Goal: Information Seeking & Learning: Learn about a topic

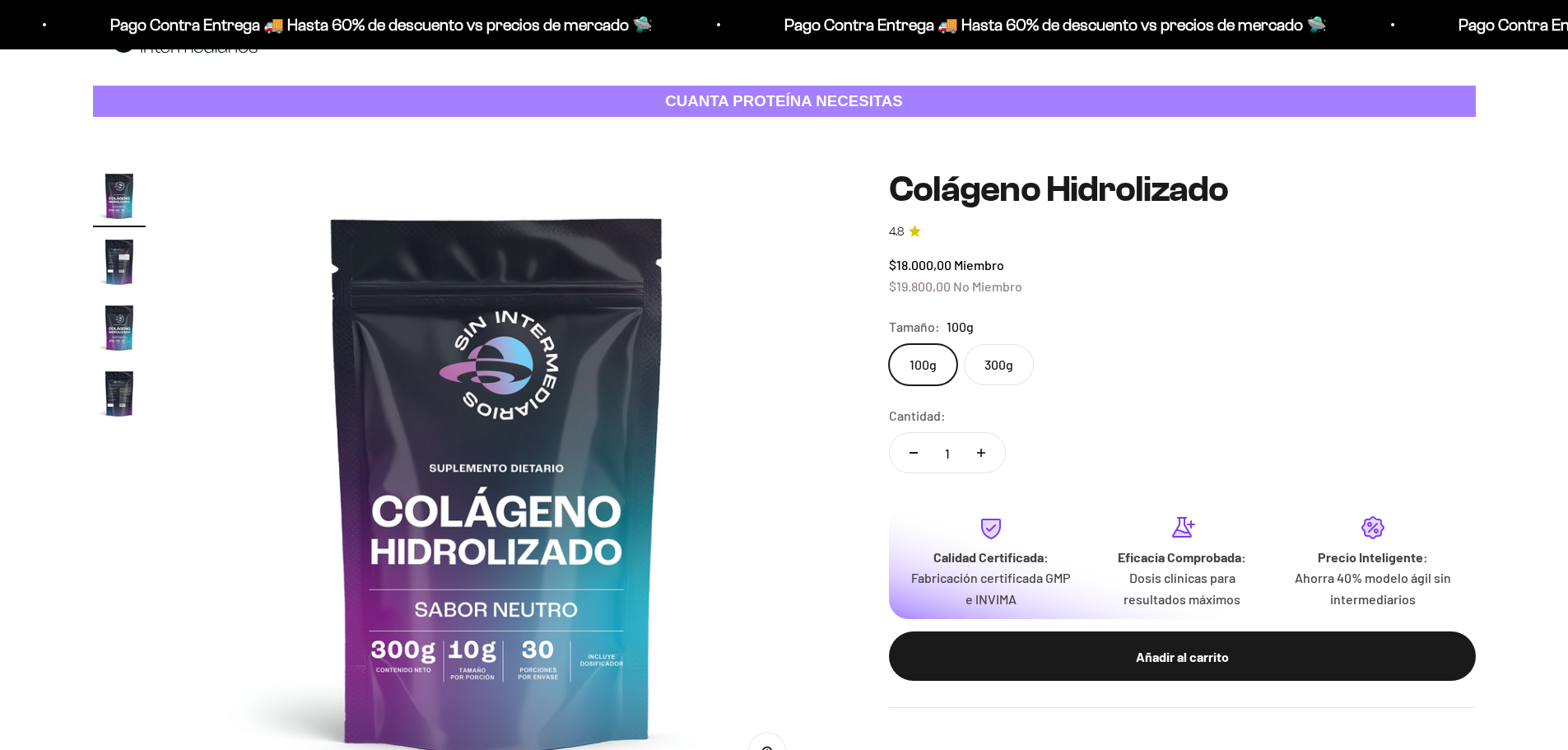
scroll to position [82, 0]
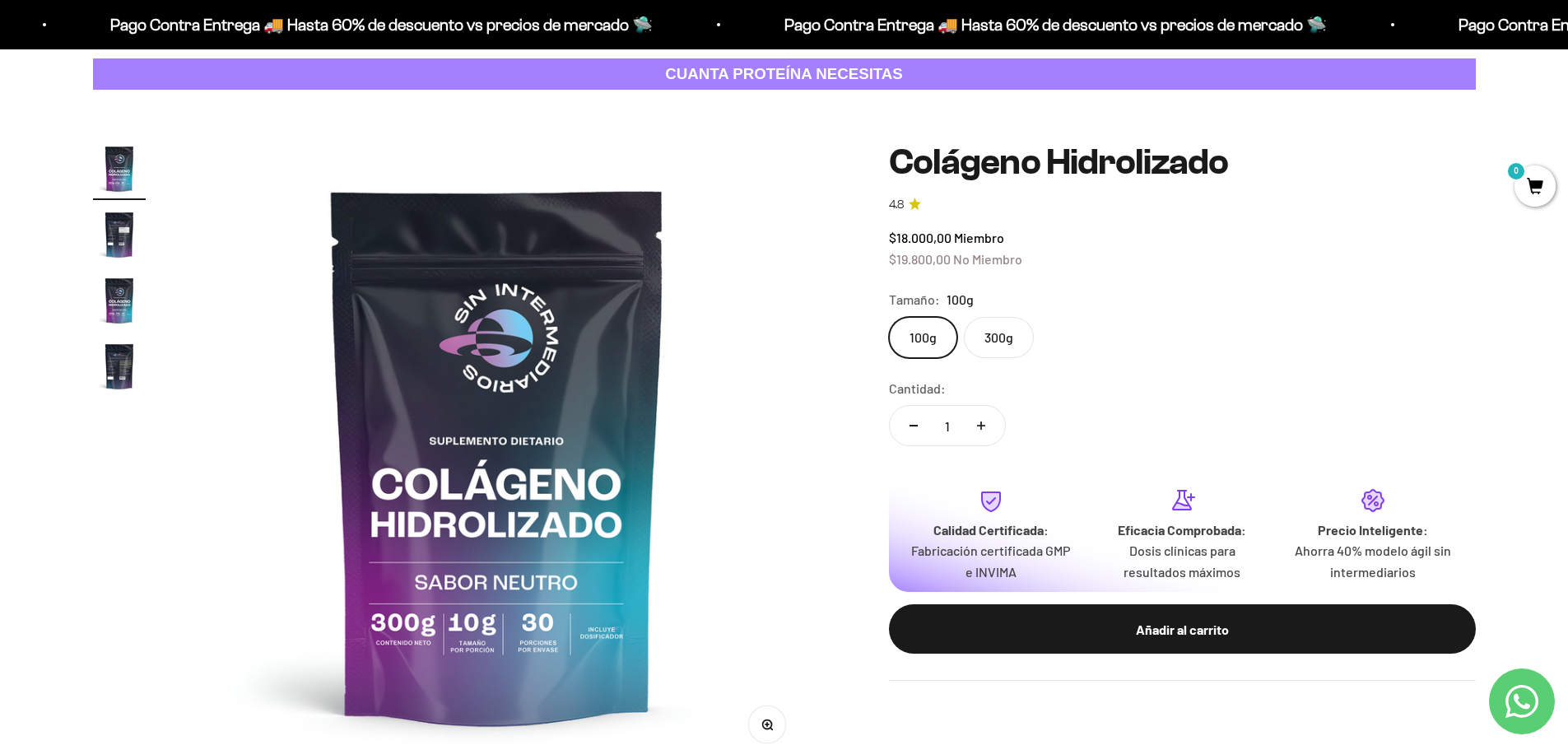
click at [125, 219] on img "Ir al artículo 2" at bounding box center [119, 235] width 53 height 53
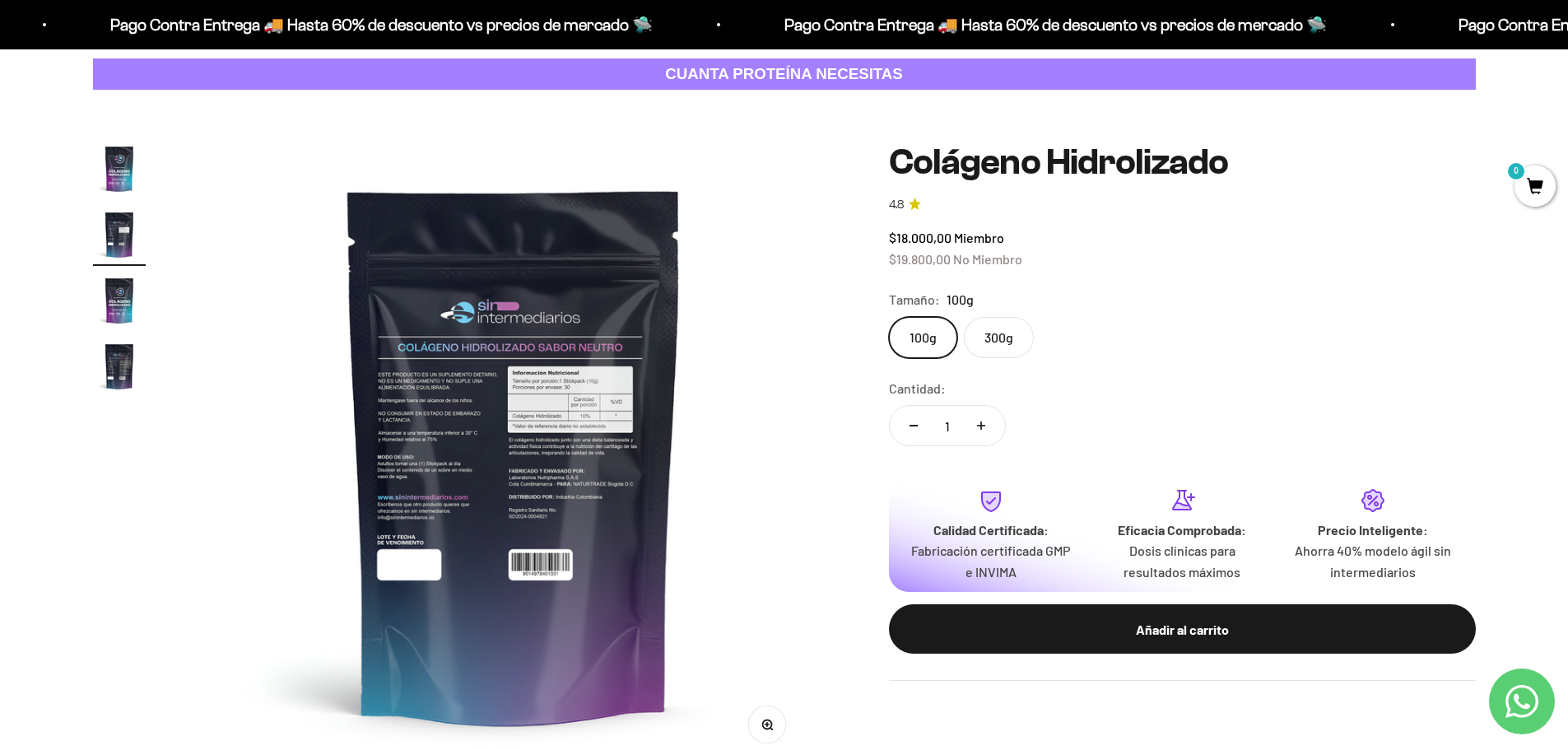
scroll to position [0, 645]
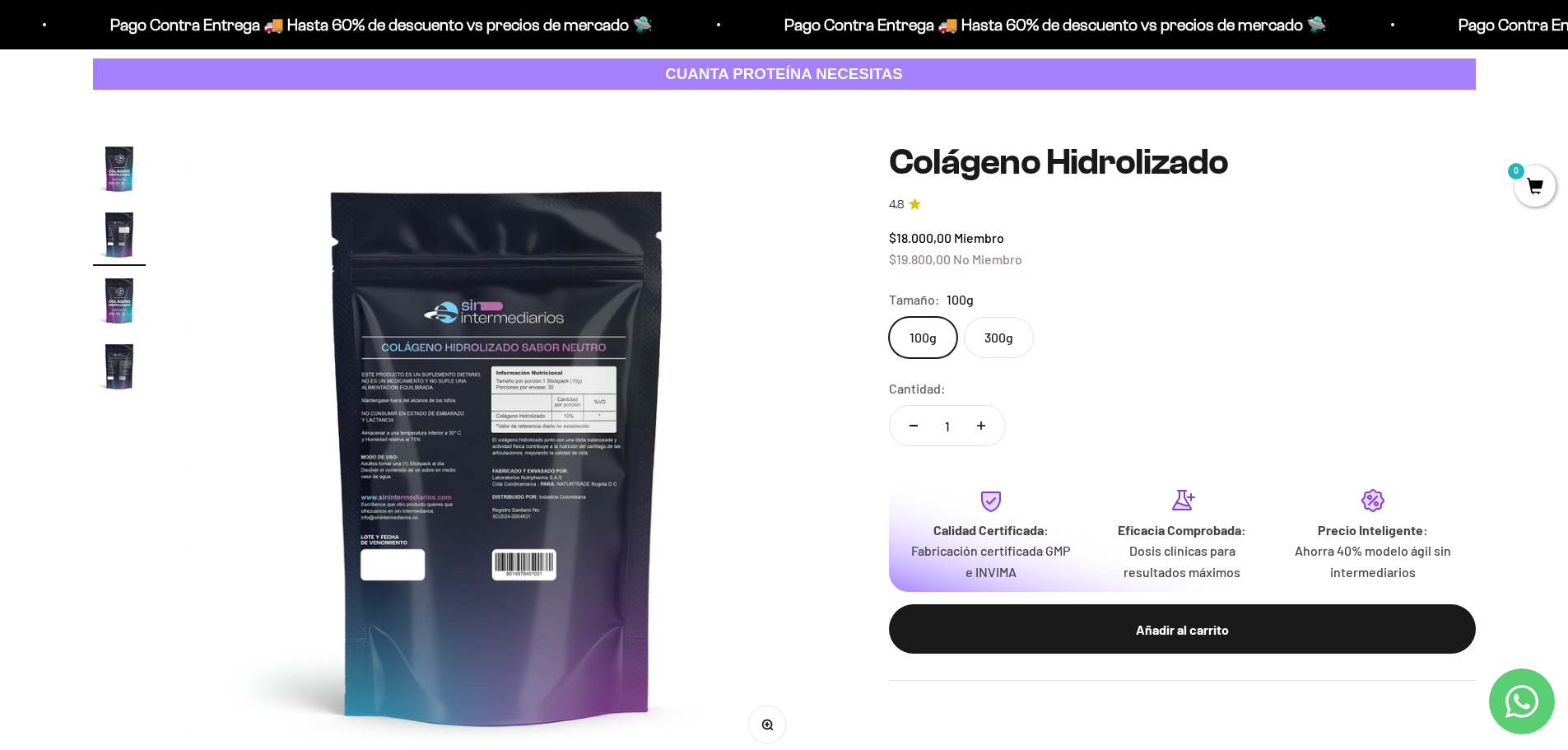
click at [111, 287] on img "Ir al artículo 3" at bounding box center [119, 301] width 53 height 53
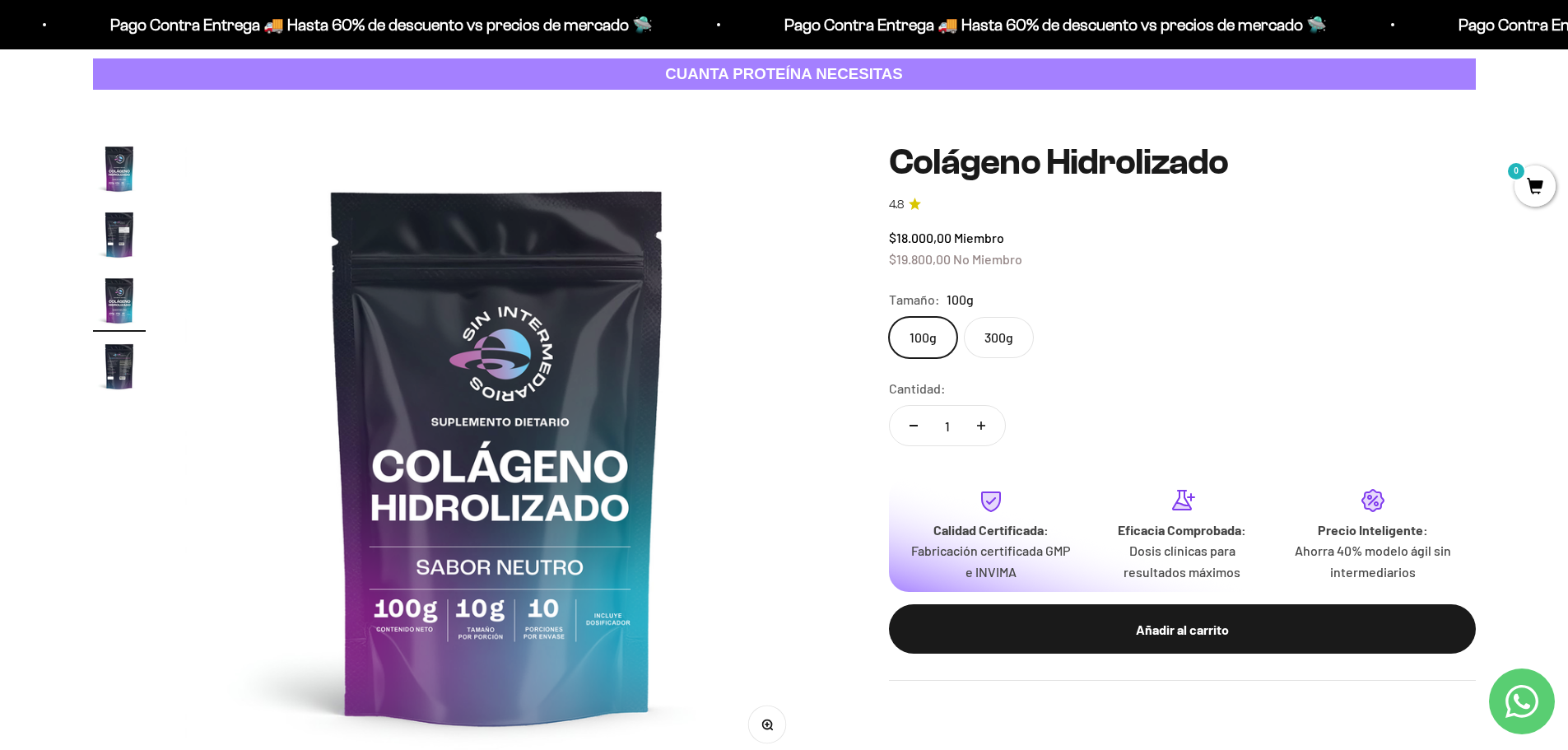
click at [113, 368] on img "Ir al artículo 4" at bounding box center [119, 366] width 53 height 53
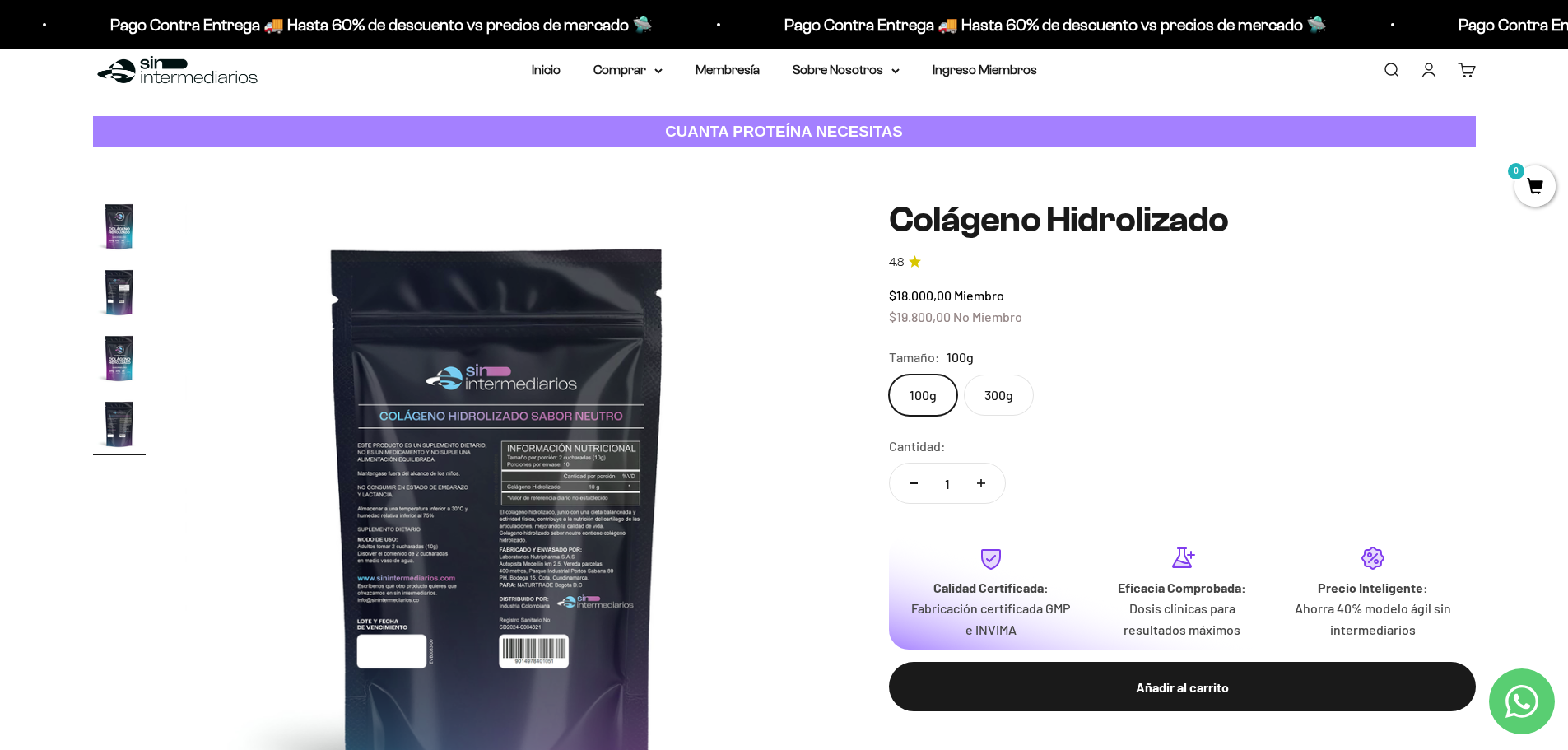
scroll to position [0, 0]
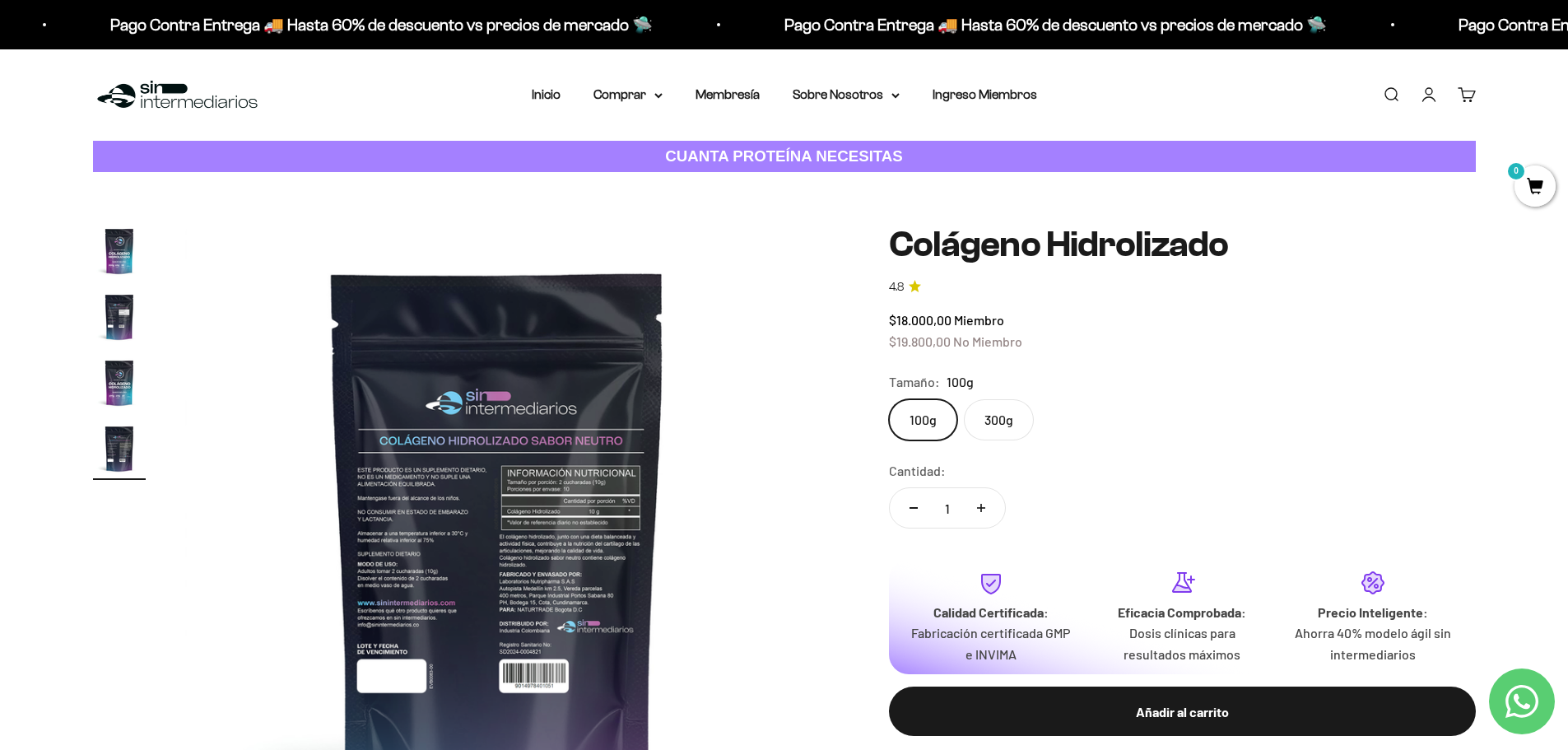
click at [110, 249] on img "Ir al artículo 1" at bounding box center [119, 251] width 53 height 53
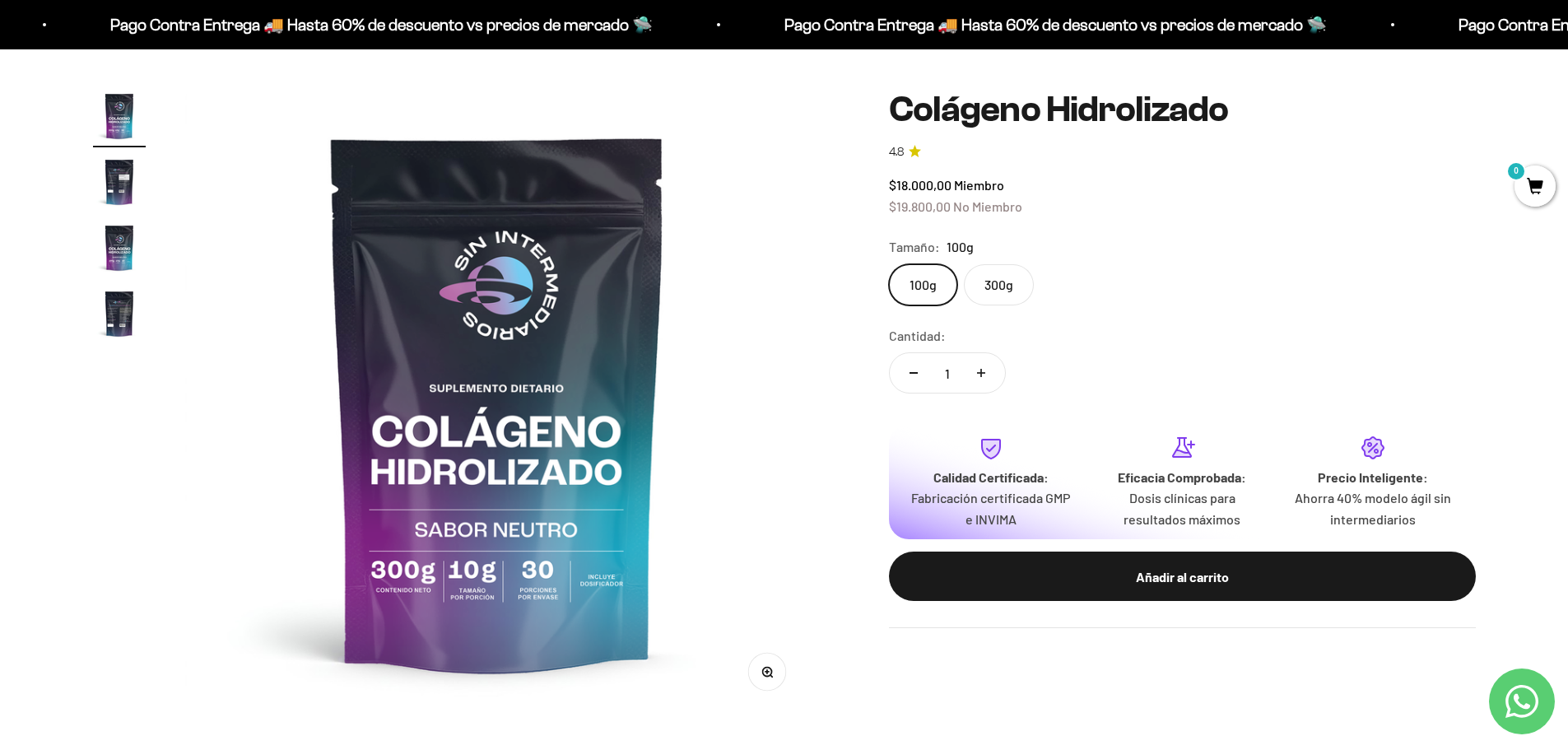
scroll to position [165, 0]
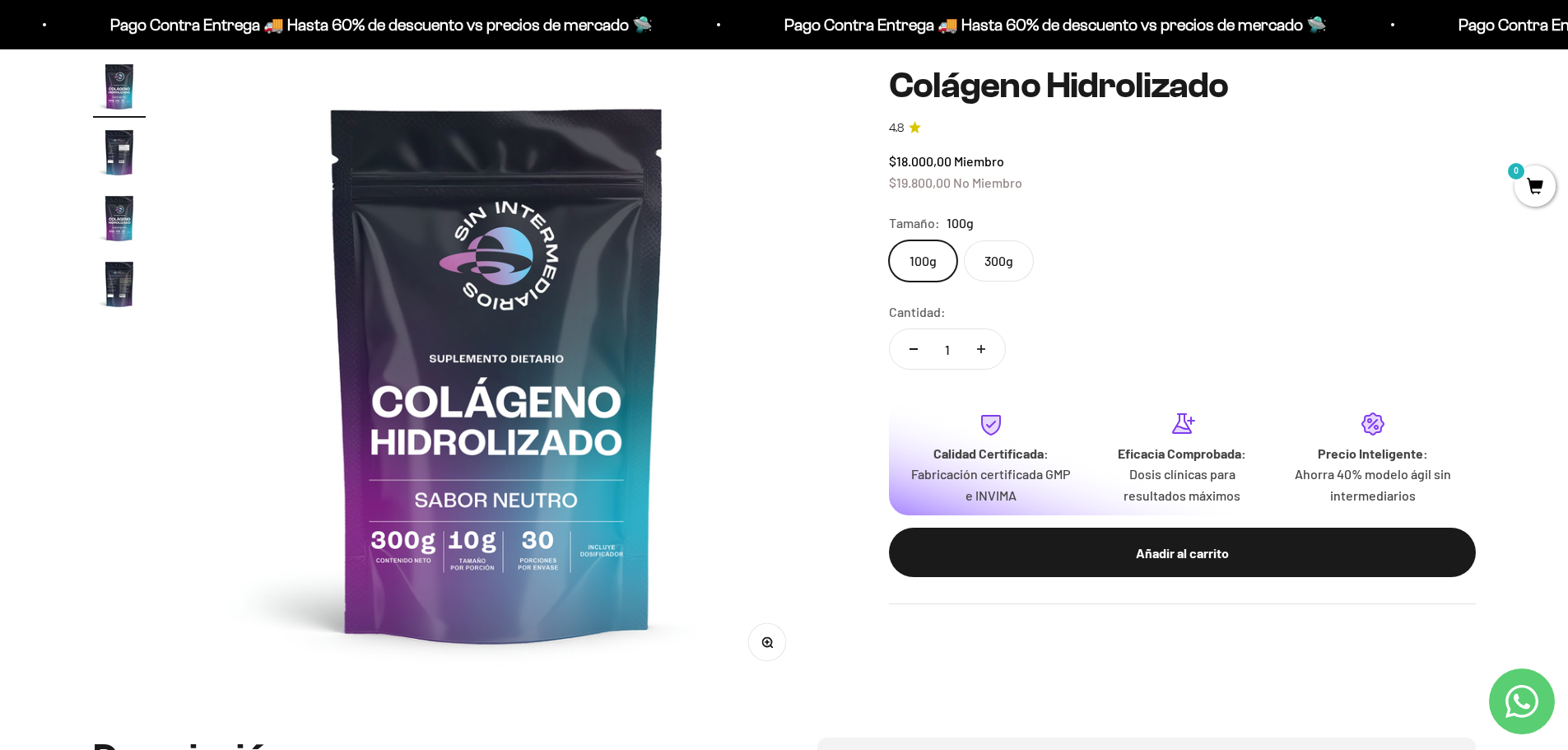
click at [123, 164] on img "Ir al artículo 2" at bounding box center [119, 152] width 53 height 53
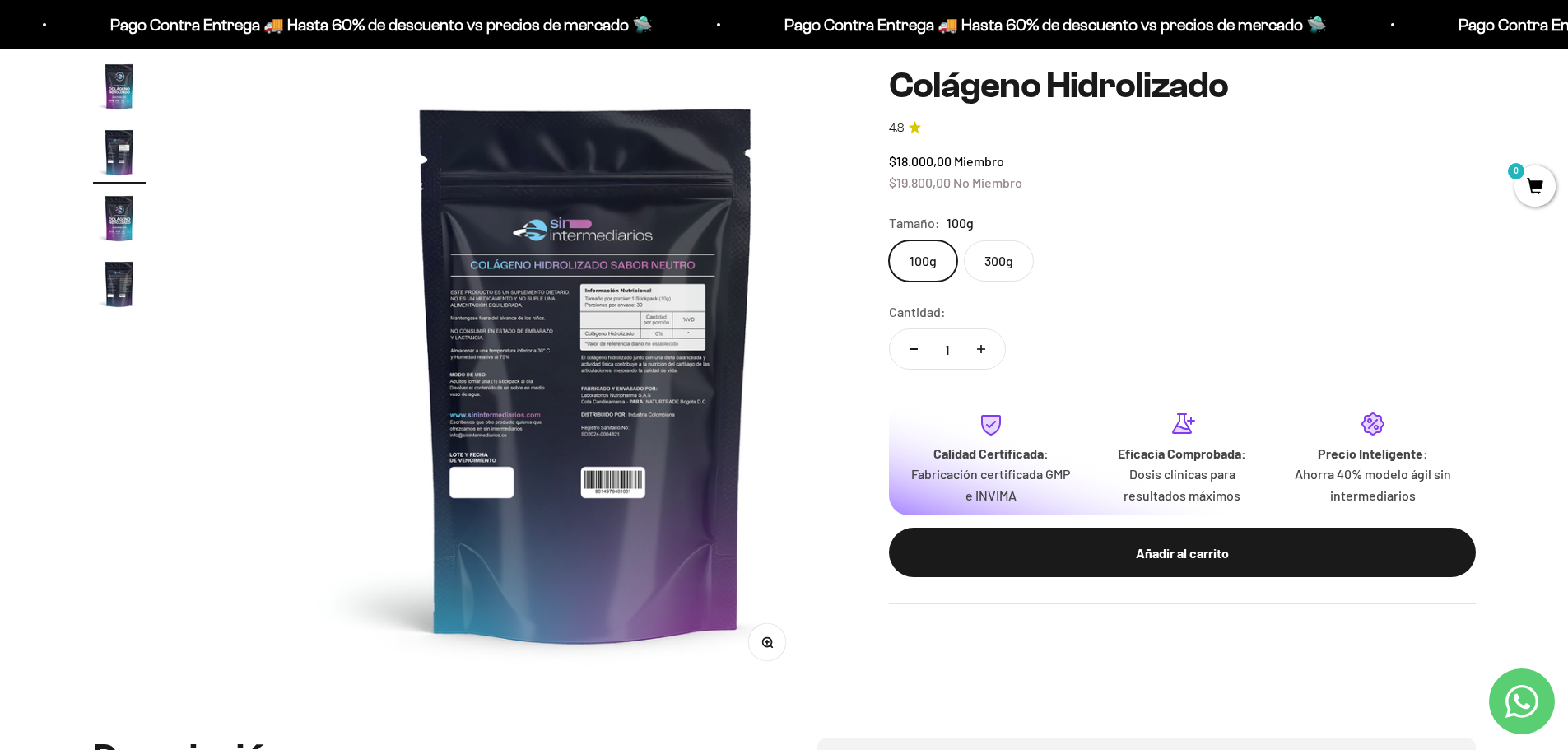
scroll to position [0, 645]
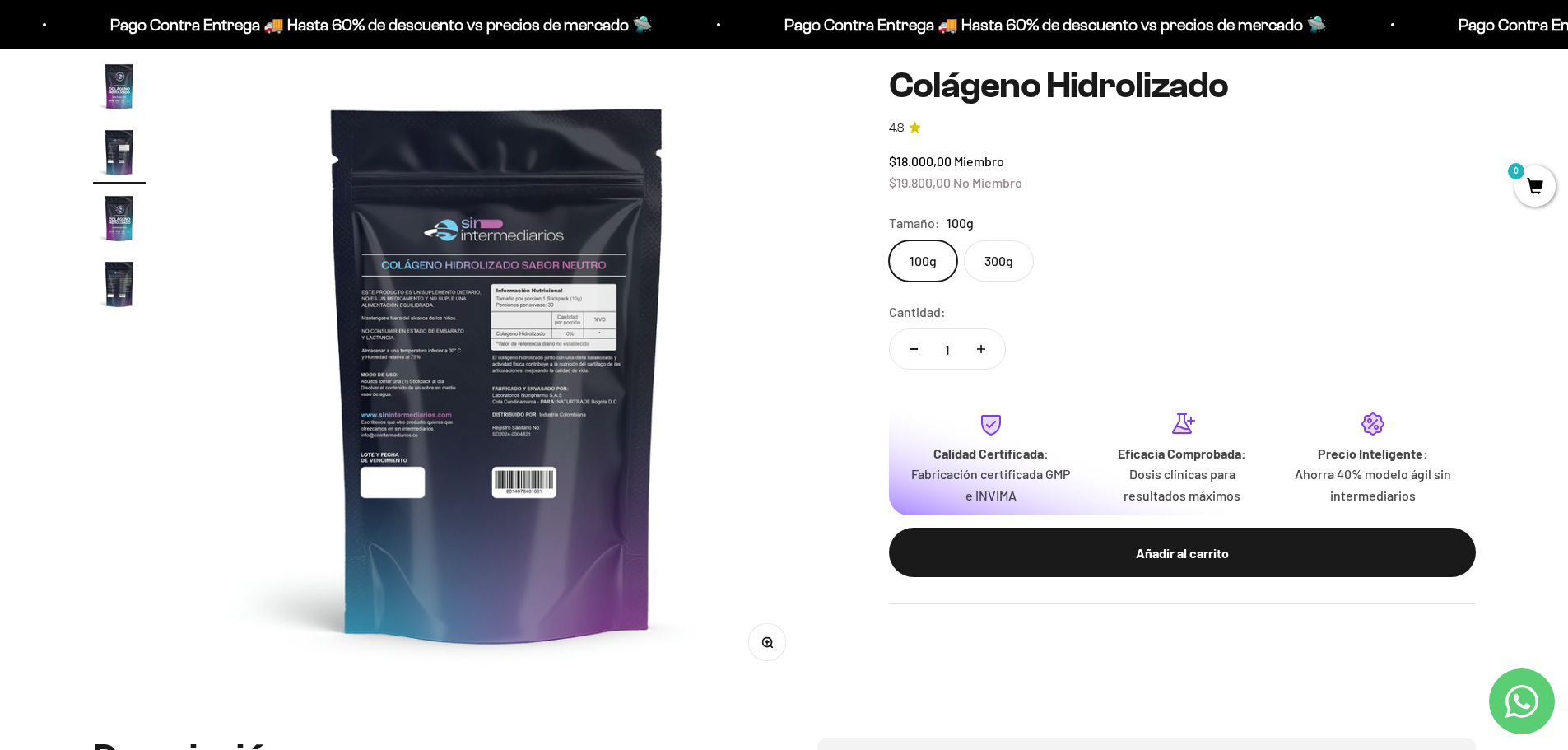
click at [569, 345] on img at bounding box center [498, 372] width 625 height 625
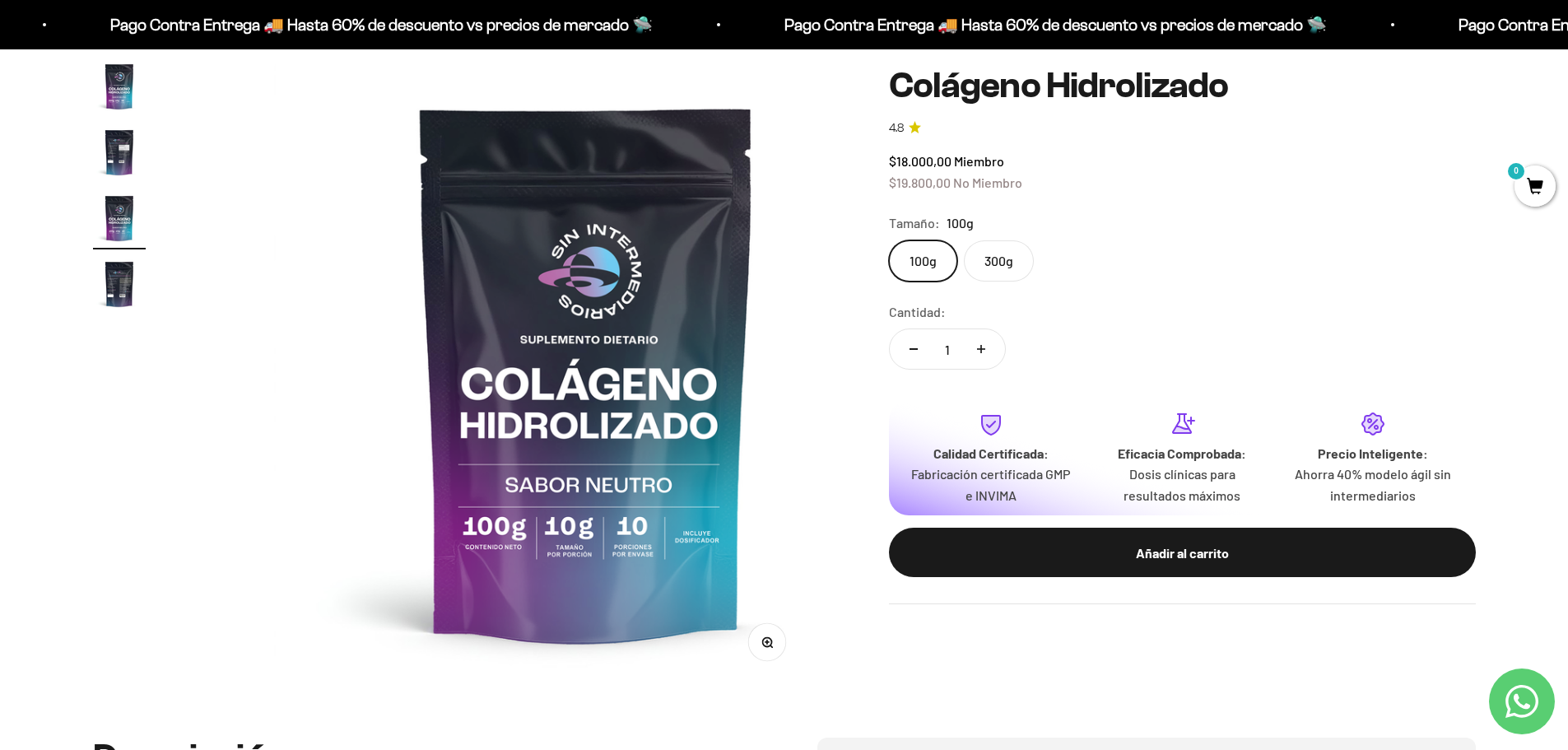
scroll to position [0, 1290]
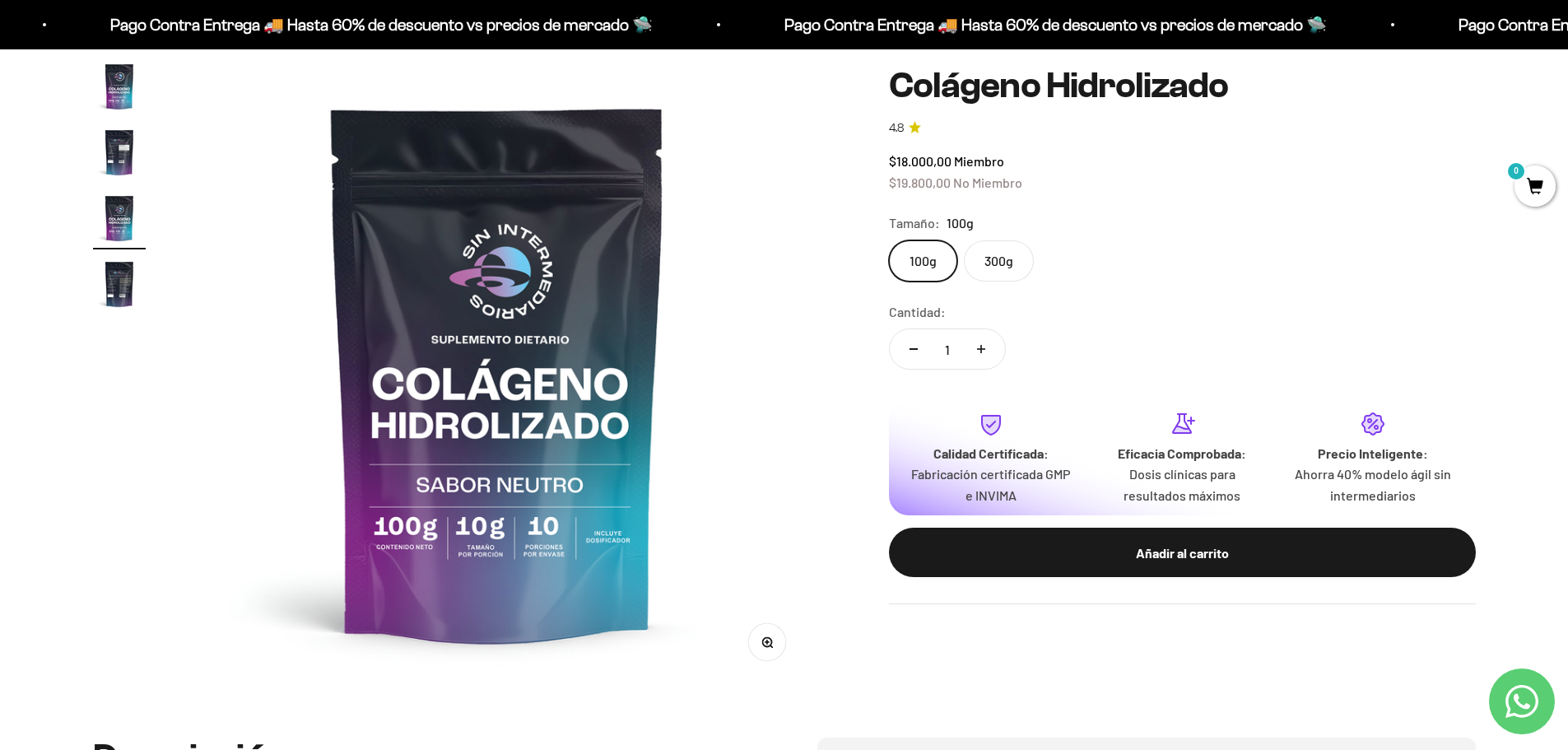
click at [120, 152] on img "Ir al artículo 2" at bounding box center [119, 152] width 53 height 53
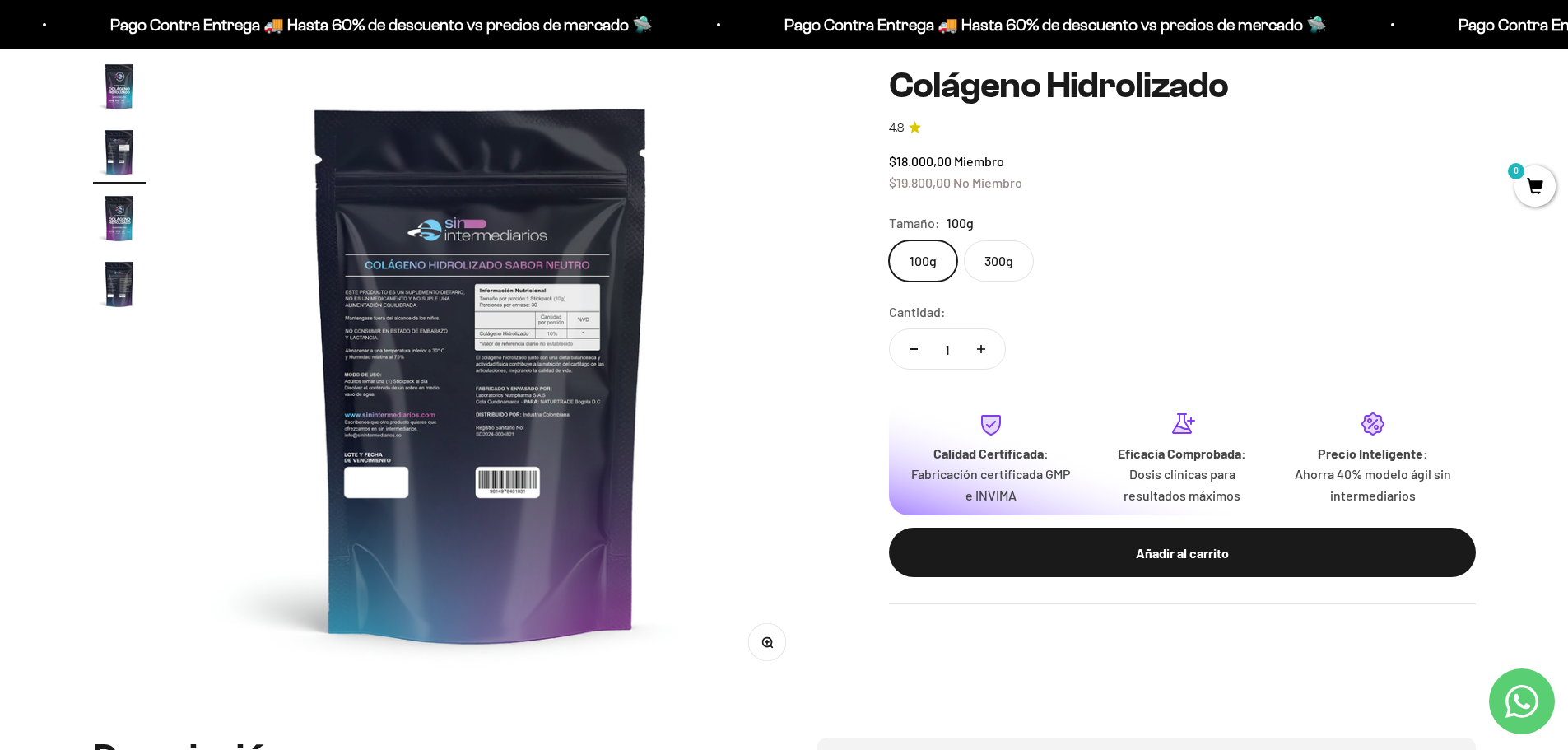
scroll to position [0, 645]
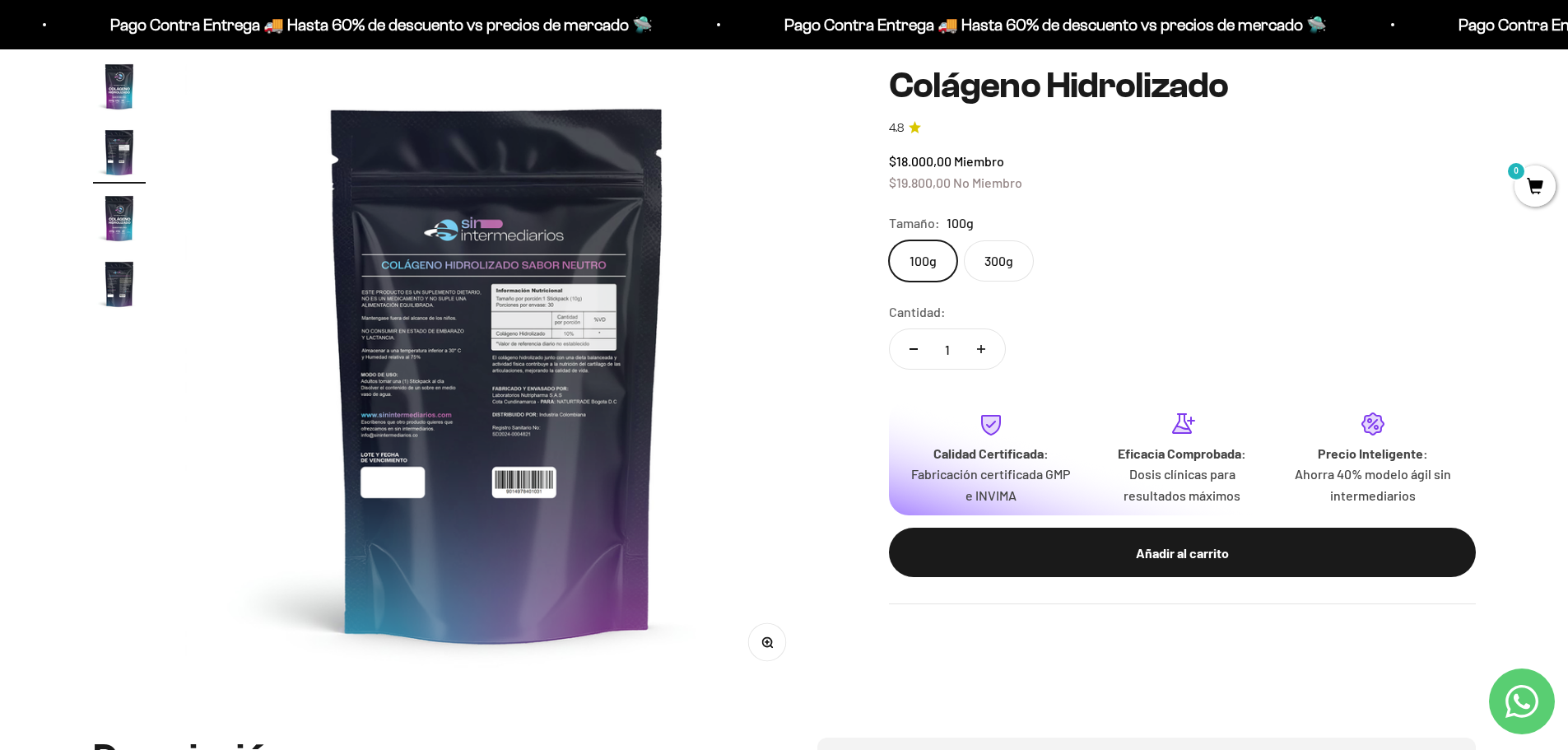
click at [761, 639] on icon "button" at bounding box center [767, 643] width 11 height 11
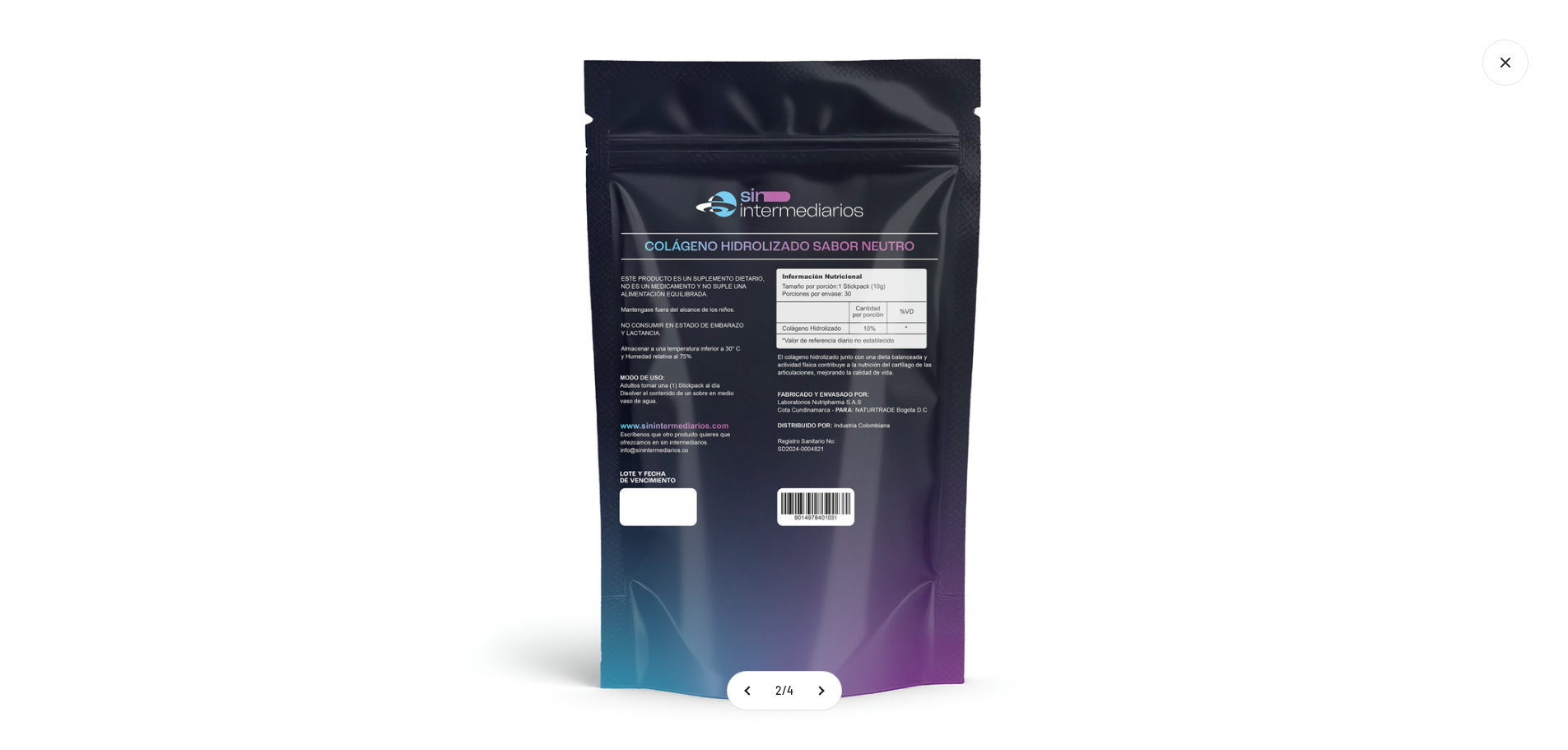
click at [748, 438] on img at bounding box center [784, 375] width 750 height 750
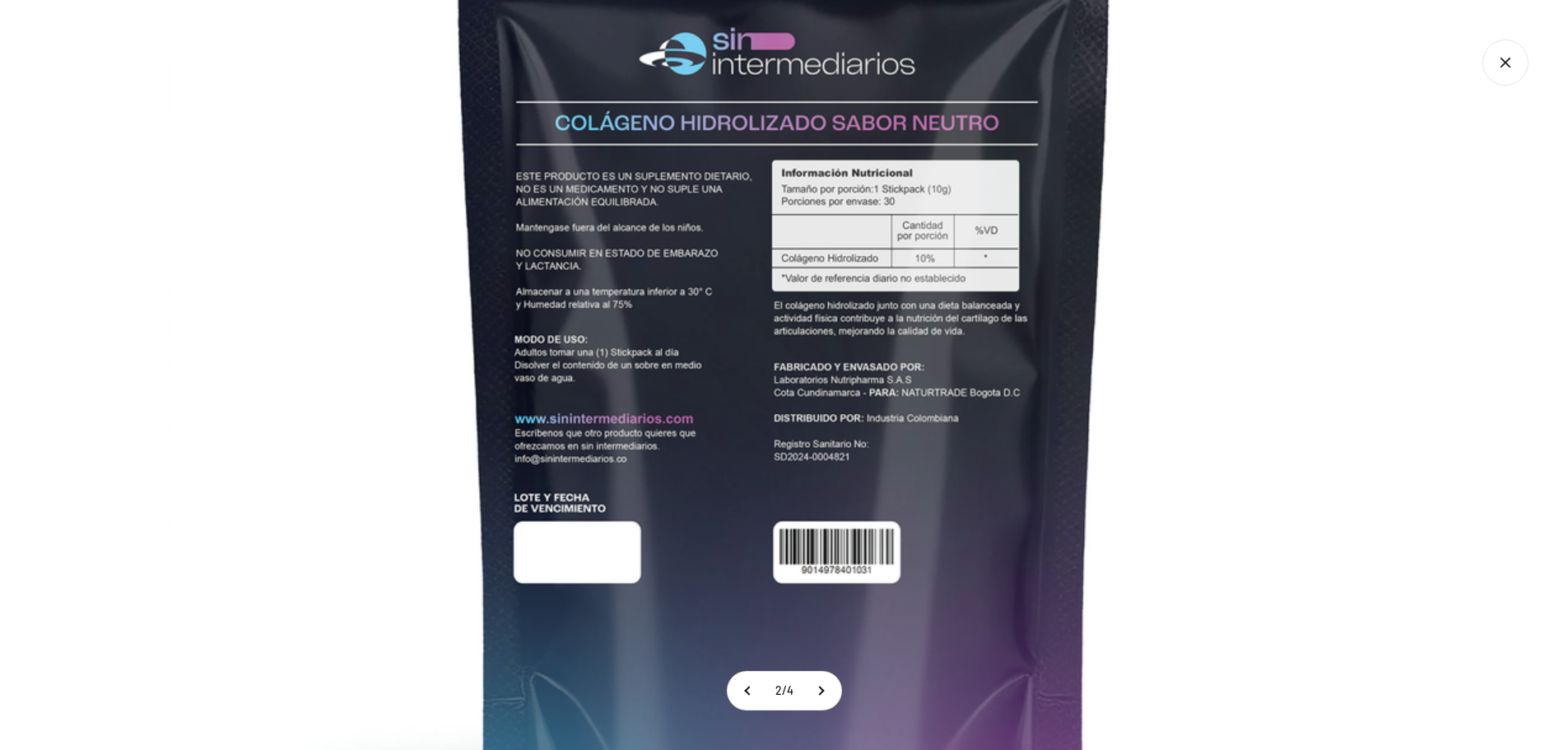
click at [748, 438] on img at bounding box center [785, 335] width 1235 height 1235
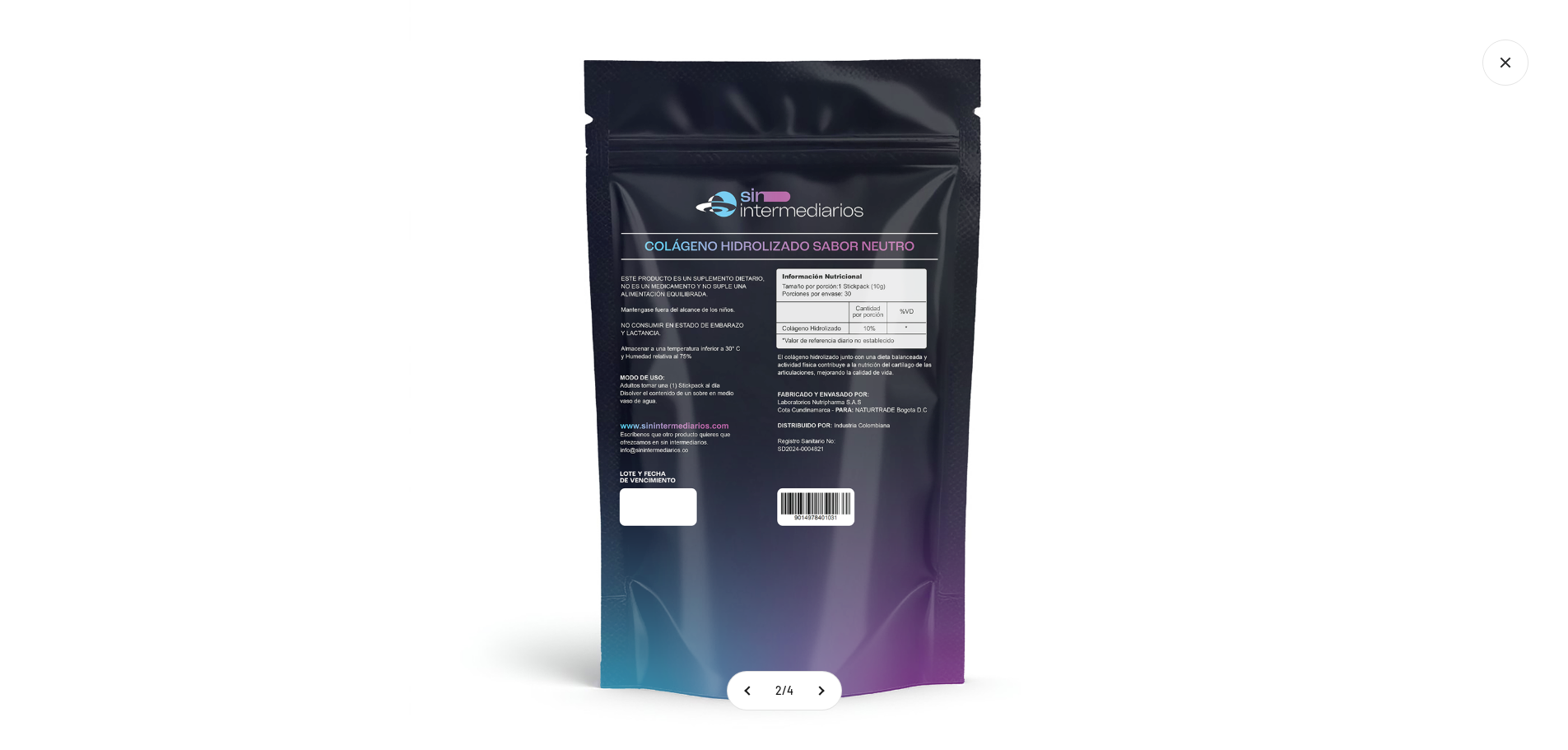
click at [748, 438] on img at bounding box center [784, 375] width 750 height 750
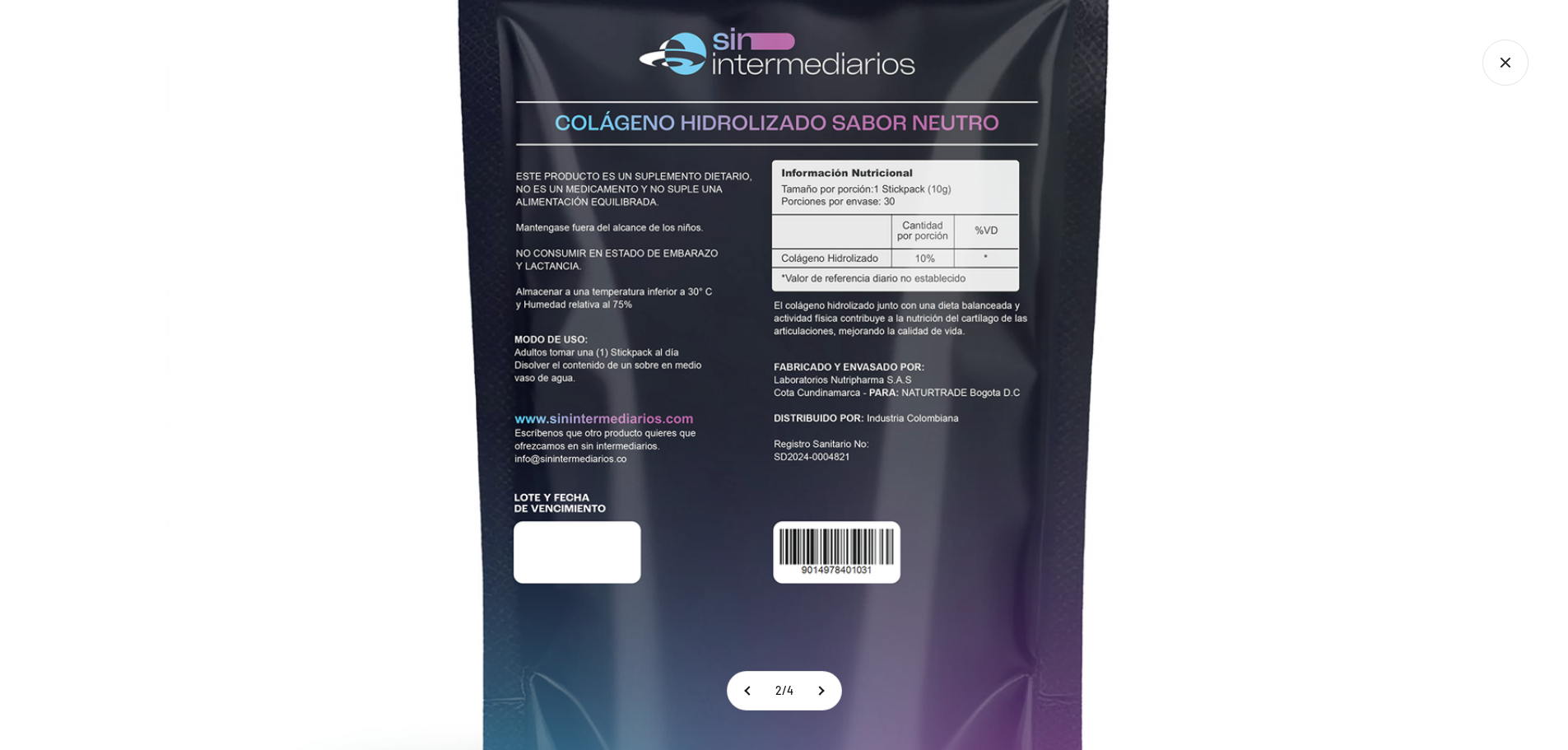
click at [748, 437] on img at bounding box center [785, 335] width 1235 height 1235
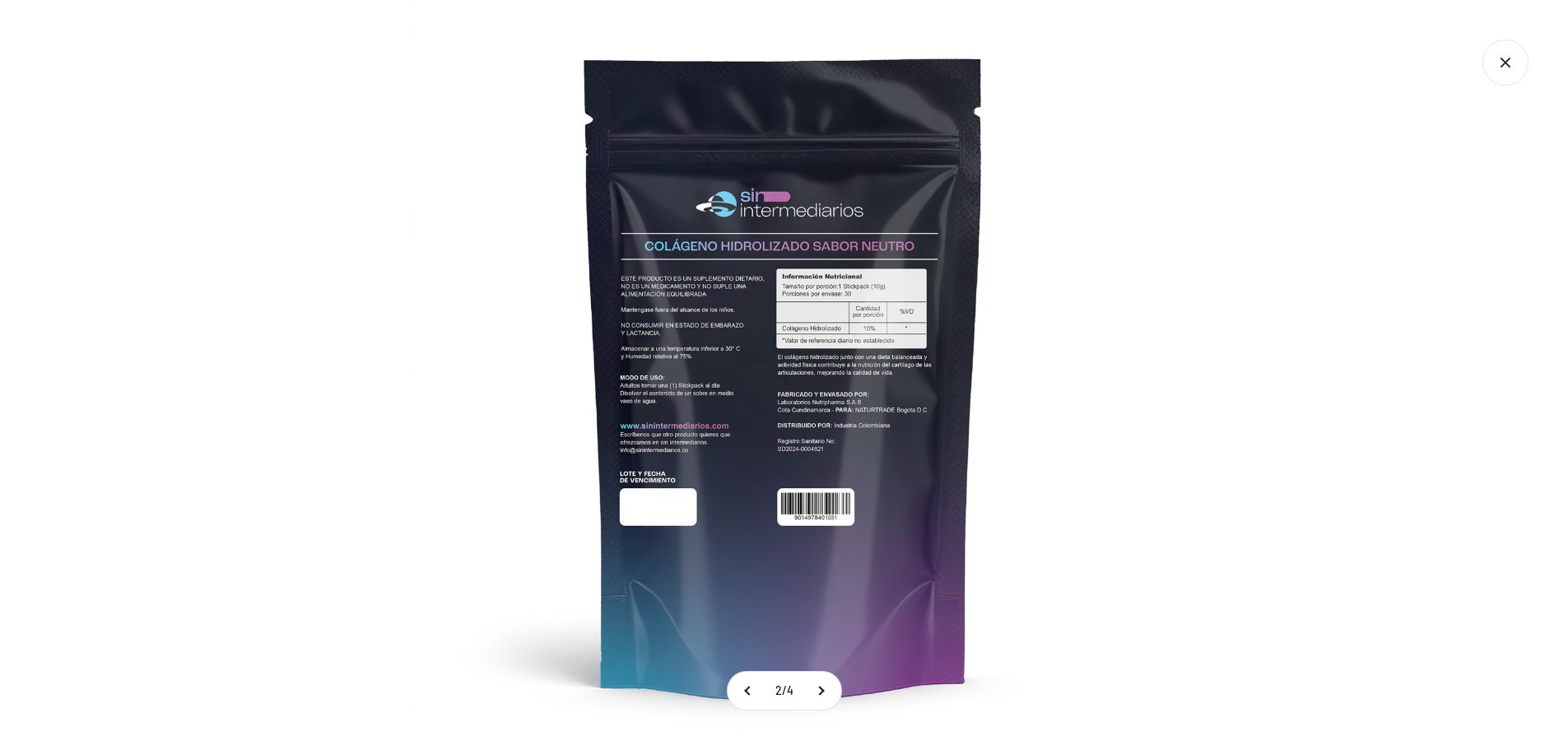
click at [1498, 66] on icon "Cerrar galería" at bounding box center [1506, 62] width 46 height 46
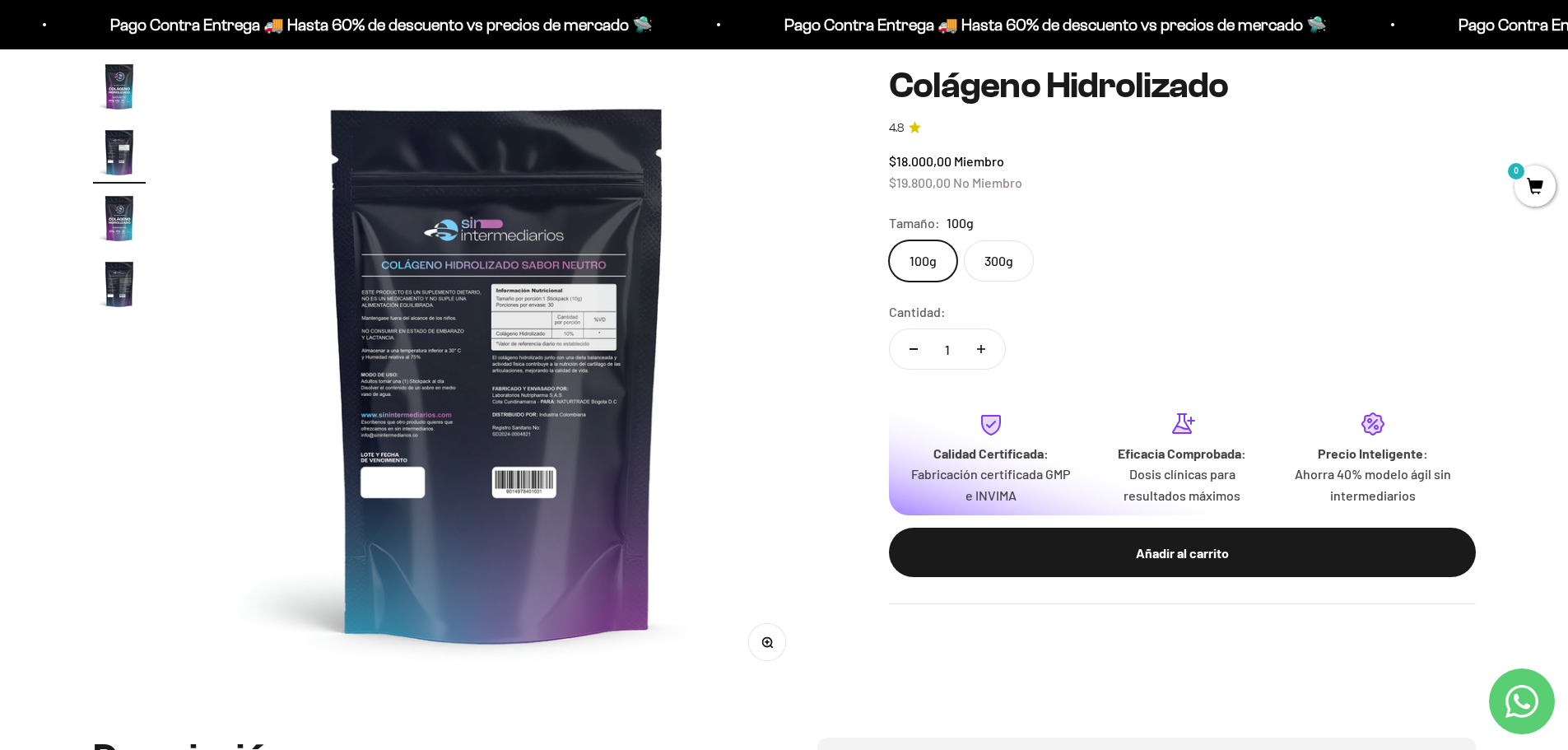
click at [127, 86] on img "Ir al artículo 1" at bounding box center [119, 86] width 53 height 53
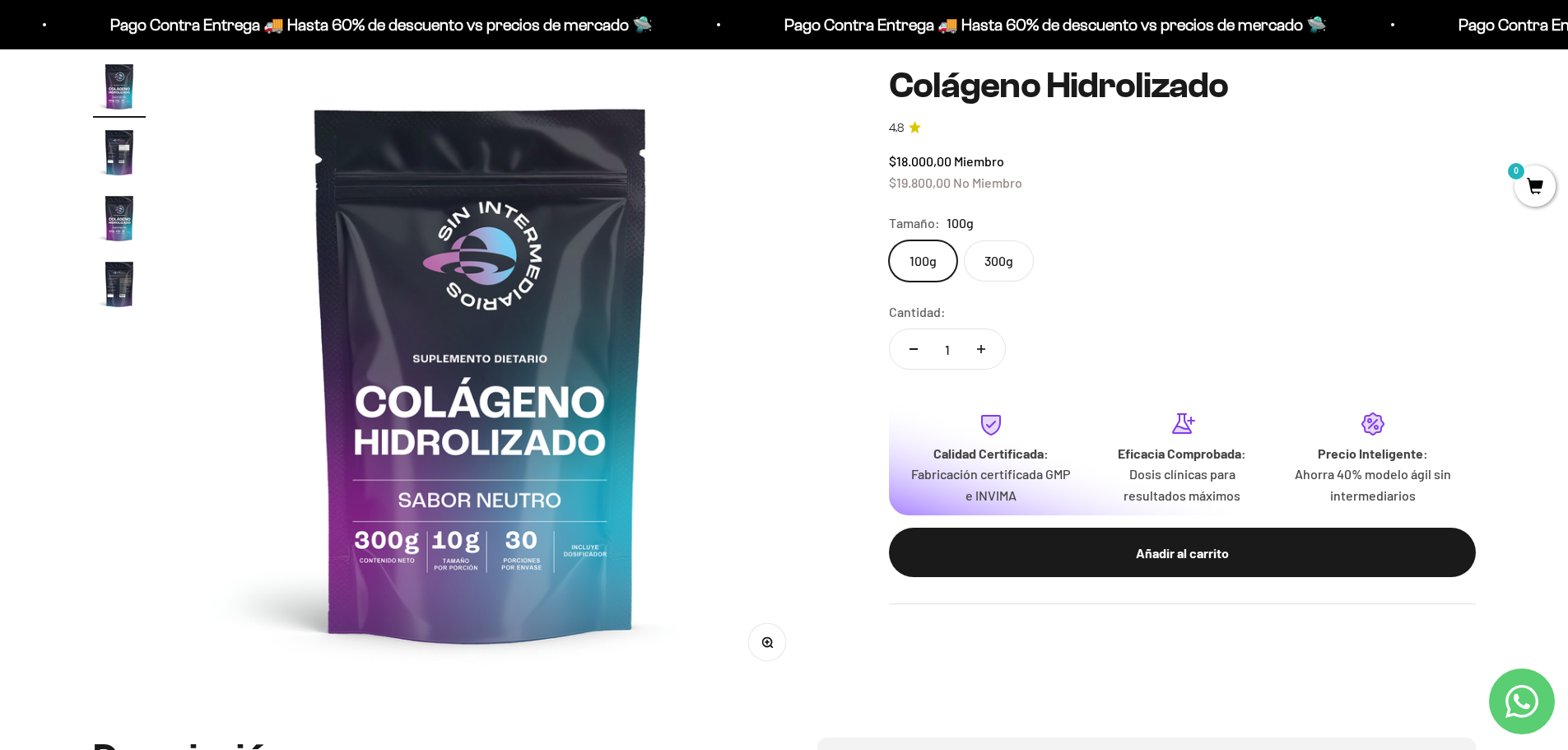
scroll to position [0, 0]
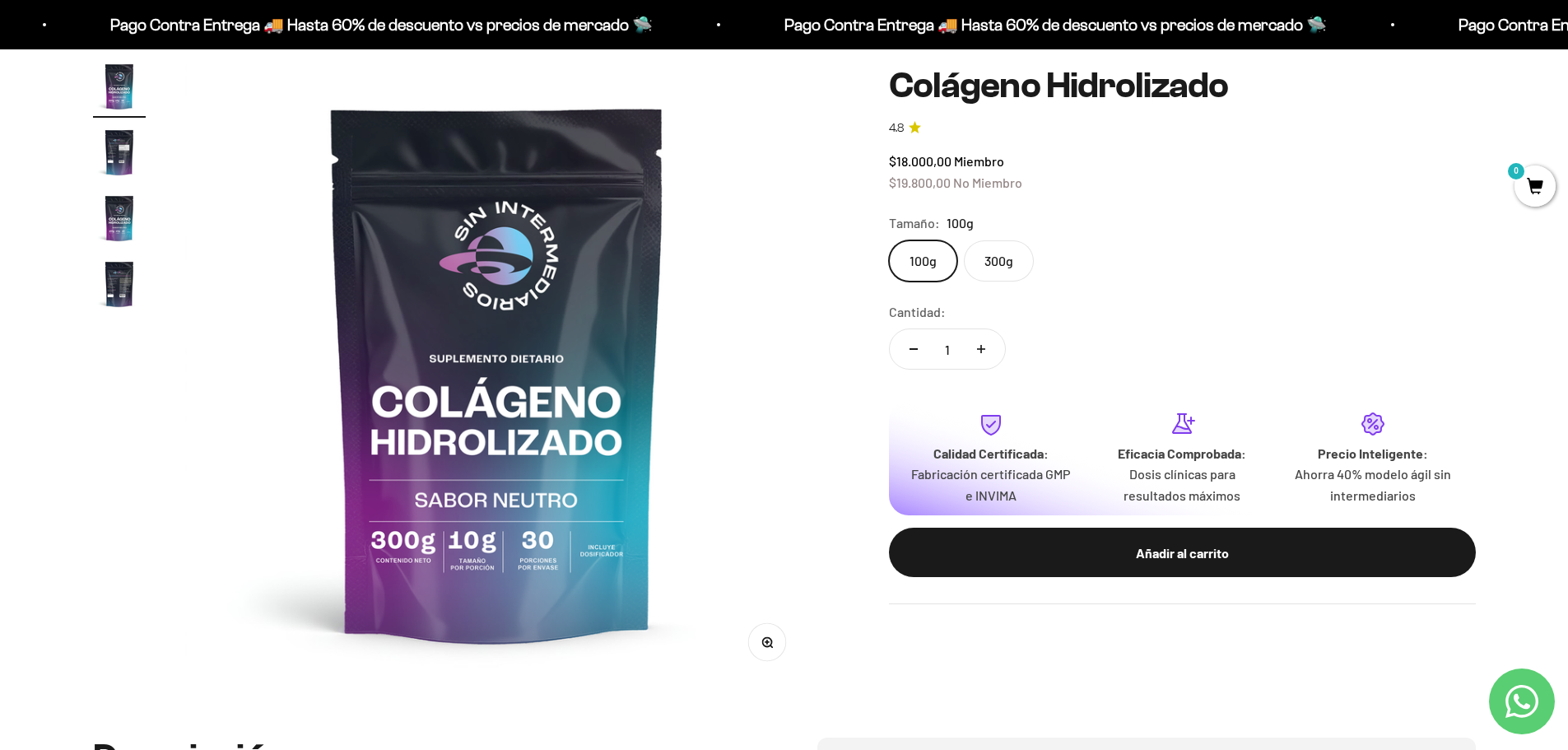
click at [116, 158] on img "Ir al artículo 2" at bounding box center [119, 152] width 53 height 53
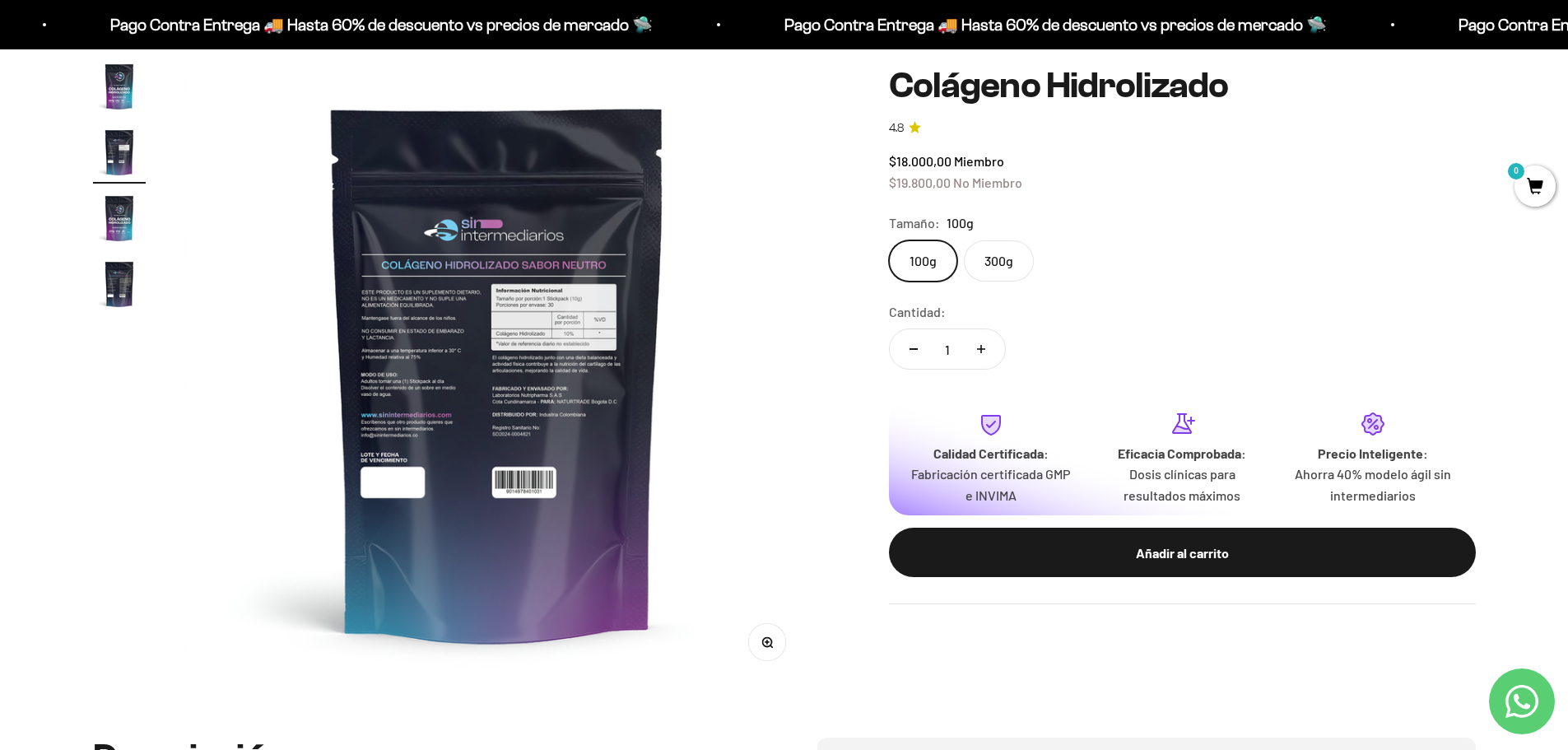
click at [595, 306] on img at bounding box center [498, 372] width 625 height 625
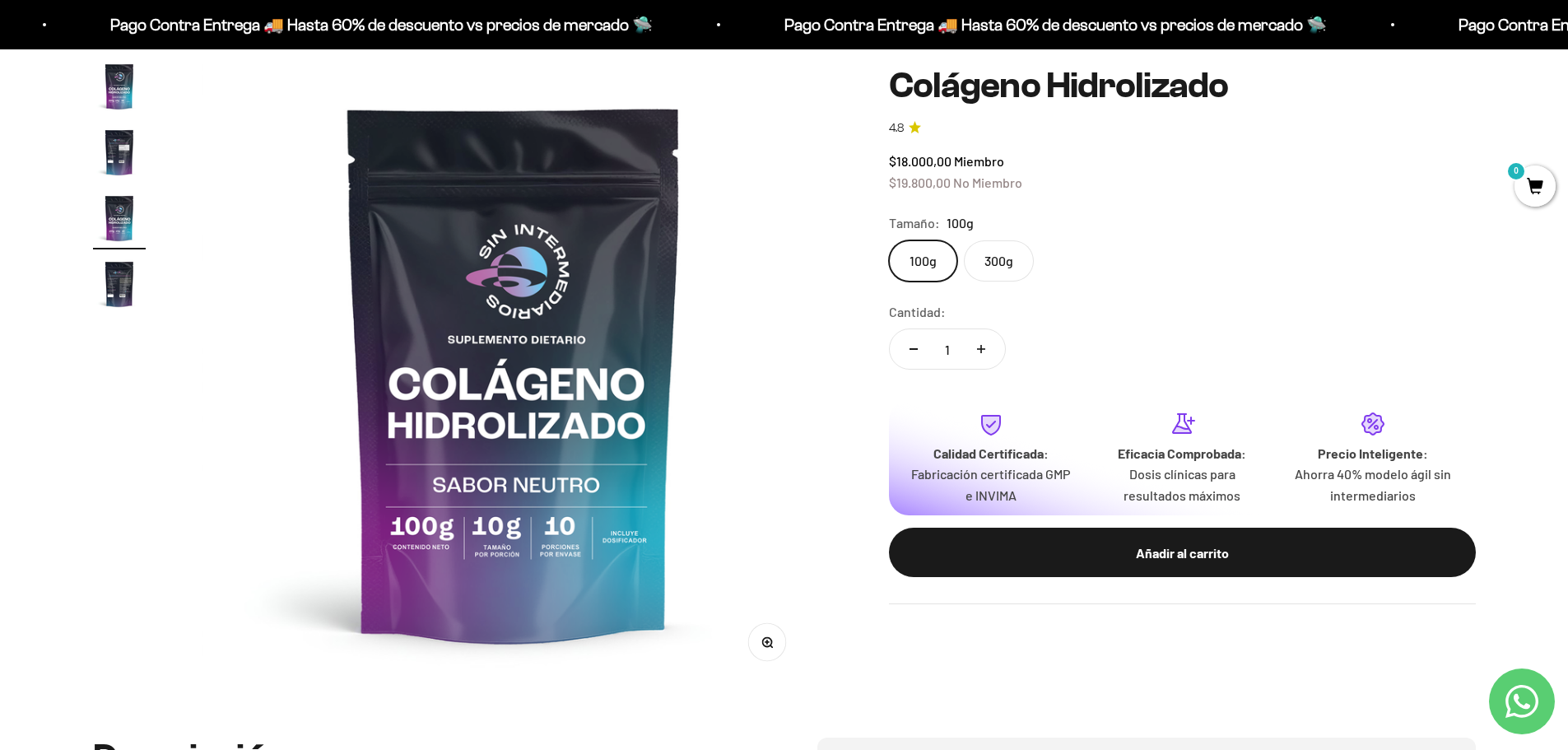
scroll to position [0, 1290]
